Goal: Task Accomplishment & Management: Use online tool/utility

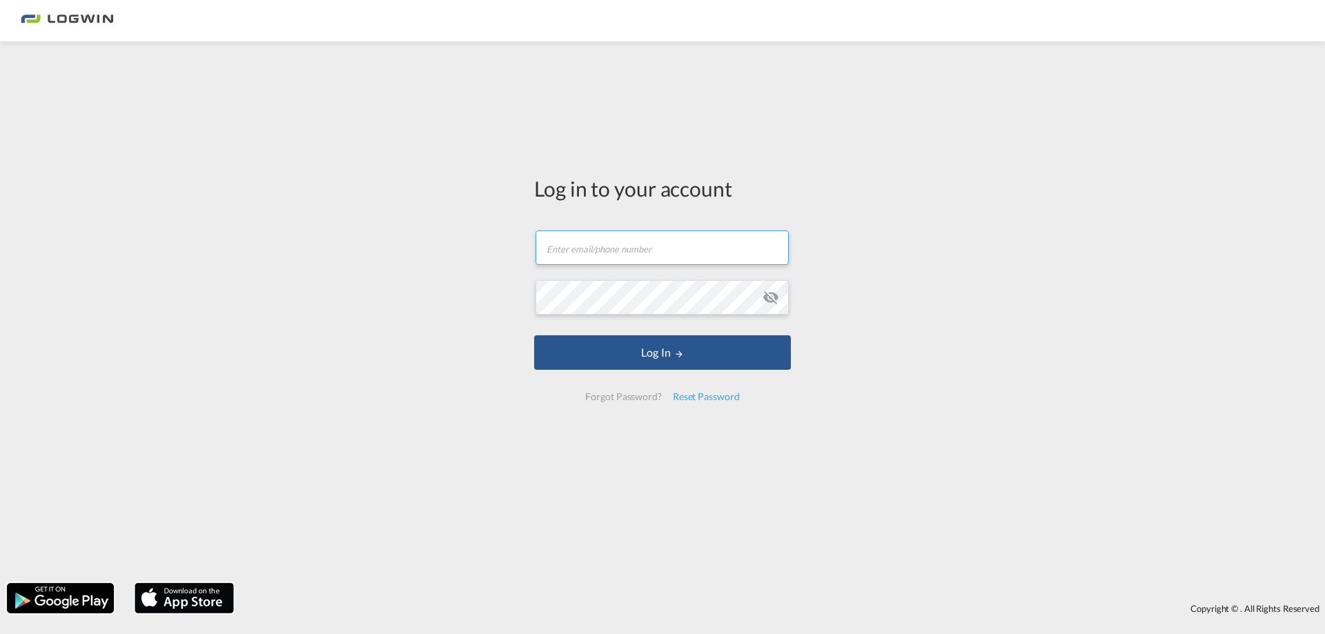
click at [577, 245] on input "text" at bounding box center [661, 247] width 253 height 35
type input "[PERSON_NAME][EMAIL_ADDRESS][PERSON_NAME][DOMAIN_NAME]"
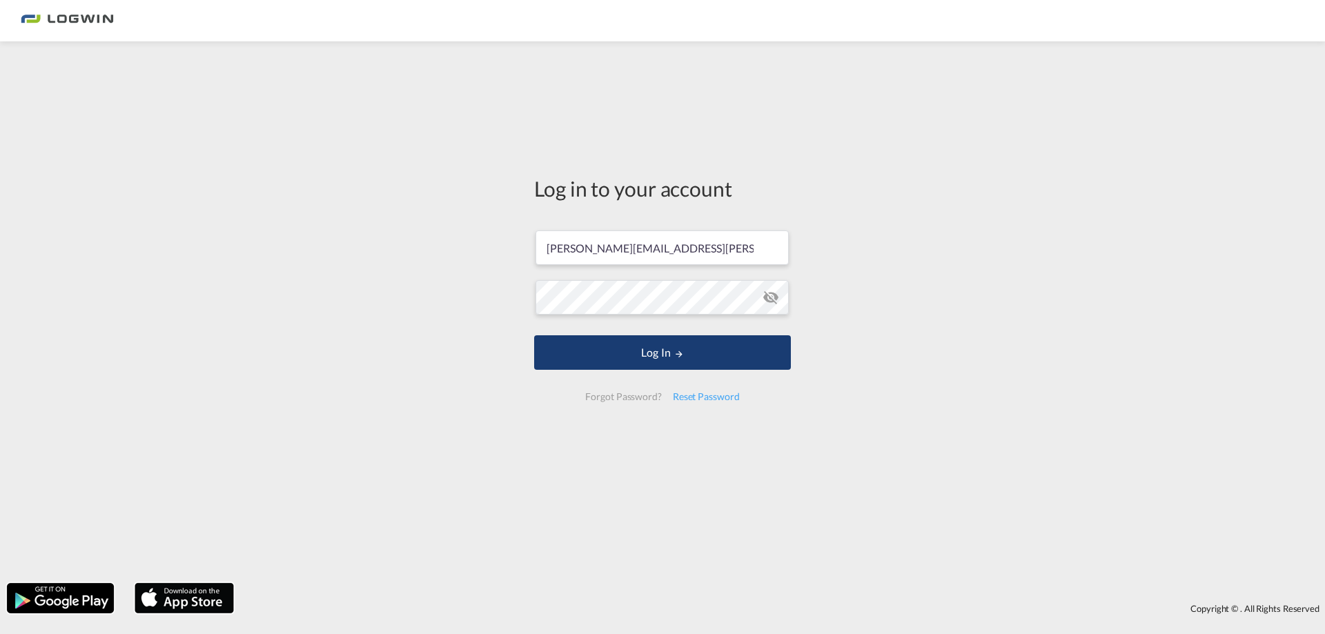
click at [656, 361] on button "Log In" at bounding box center [662, 352] width 257 height 35
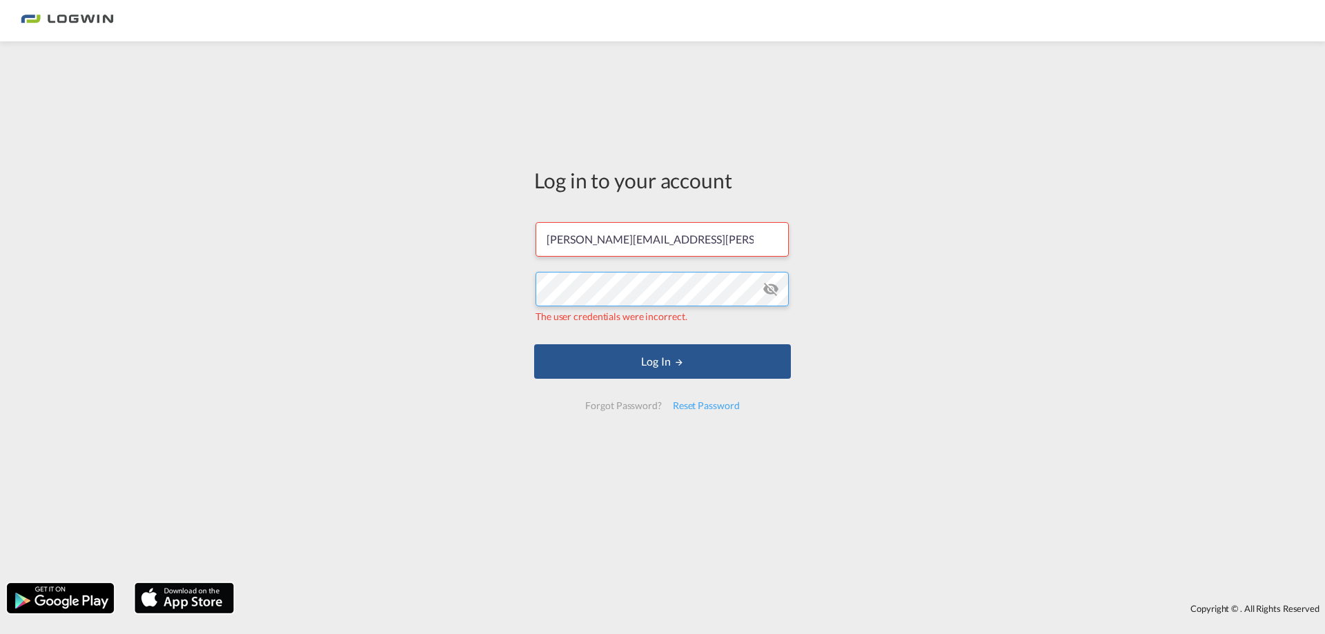
click at [460, 289] on div "Log in to your account [PERSON_NAME][EMAIL_ADDRESS][PERSON_NAME][DOMAIN_NAME] T…" at bounding box center [662, 312] width 1325 height 528
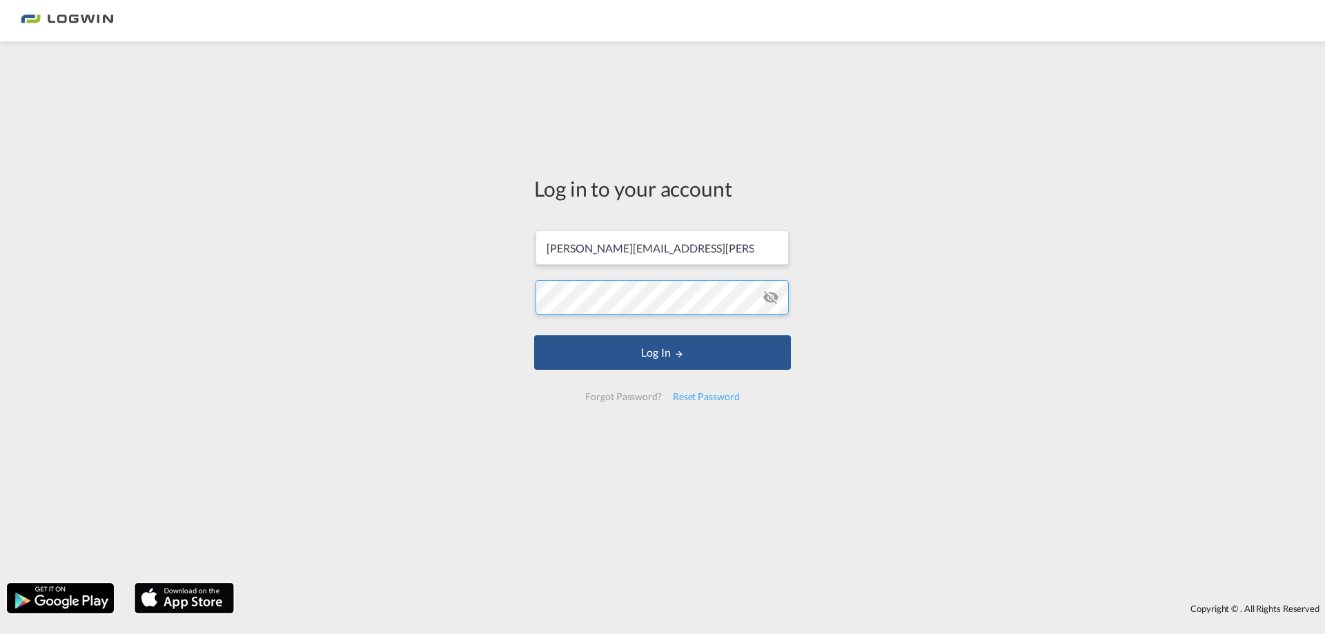
click at [534, 335] on button "Log In" at bounding box center [662, 352] width 257 height 35
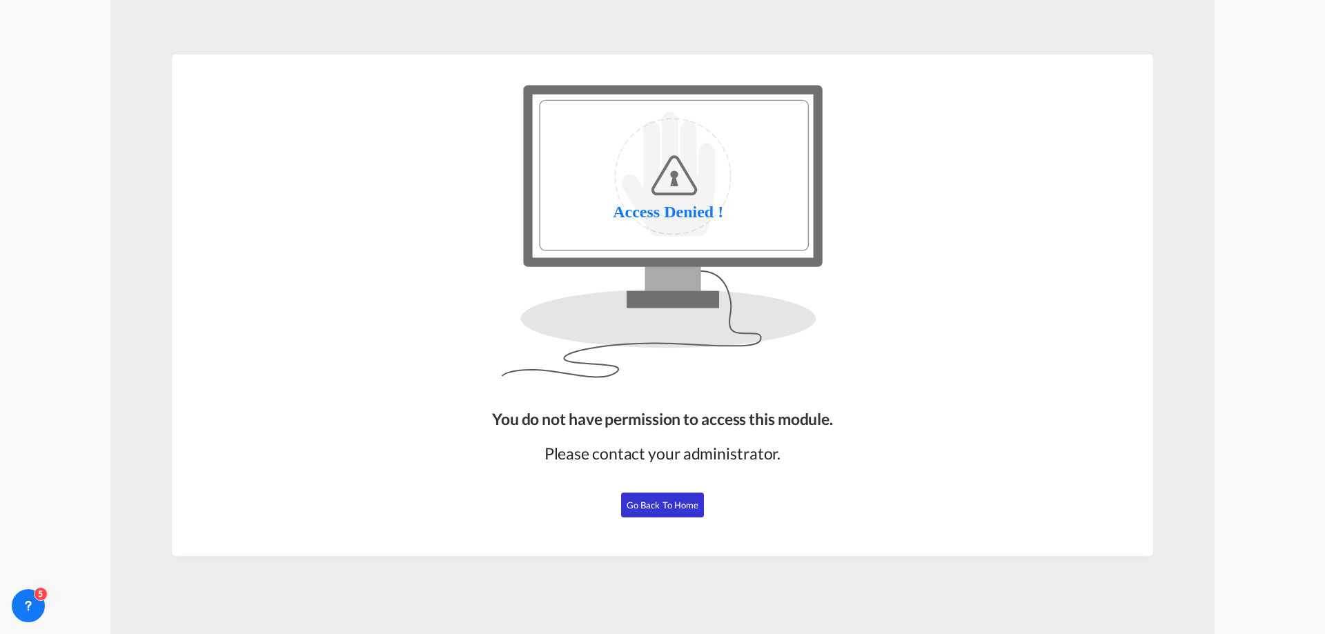
click at [658, 507] on span "Go Back to Home" at bounding box center [663, 505] width 72 height 11
